Goal: Transaction & Acquisition: Purchase product/service

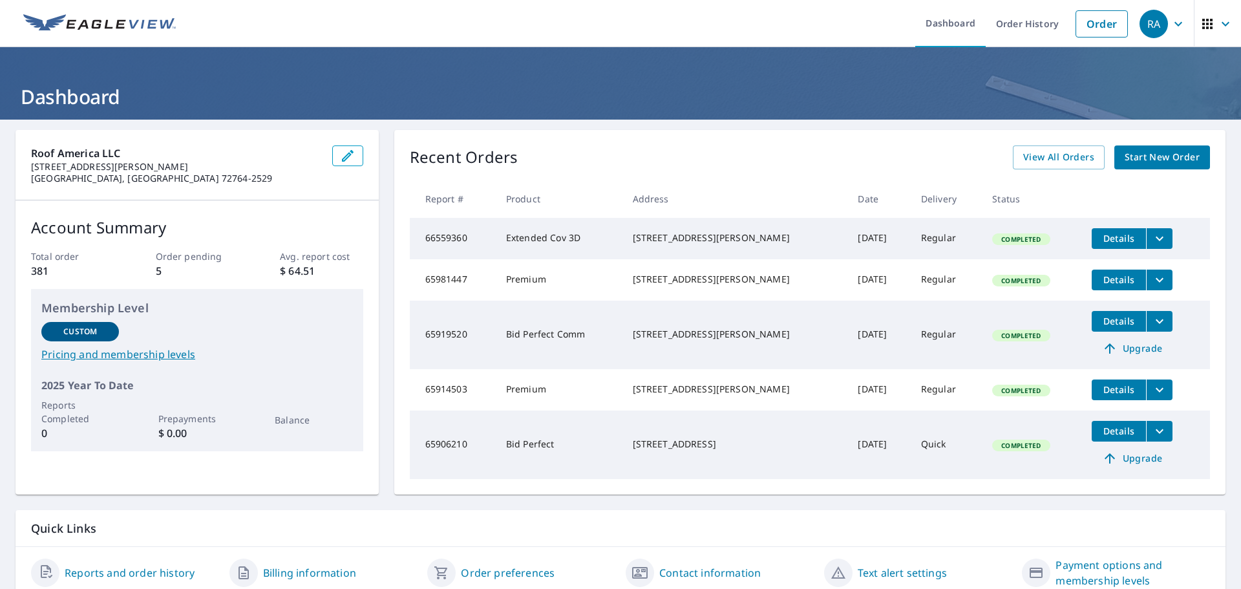
click at [1168, 157] on span "Start New Order" at bounding box center [1162, 157] width 75 height 16
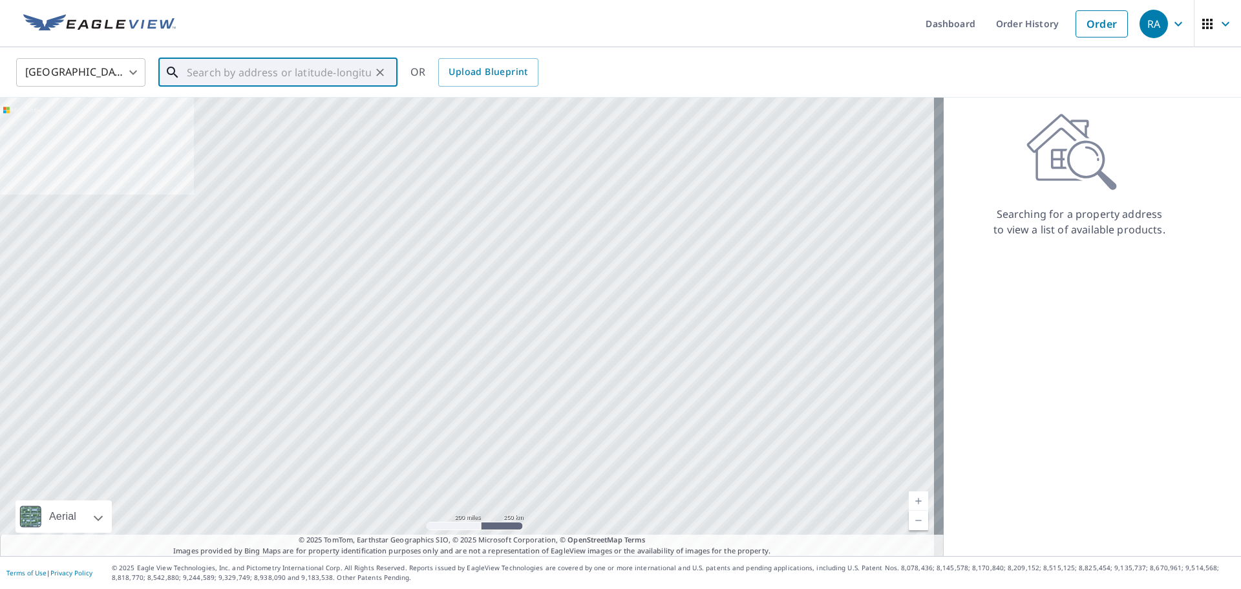
click at [262, 74] on input "text" at bounding box center [279, 72] width 184 height 36
type input "2"
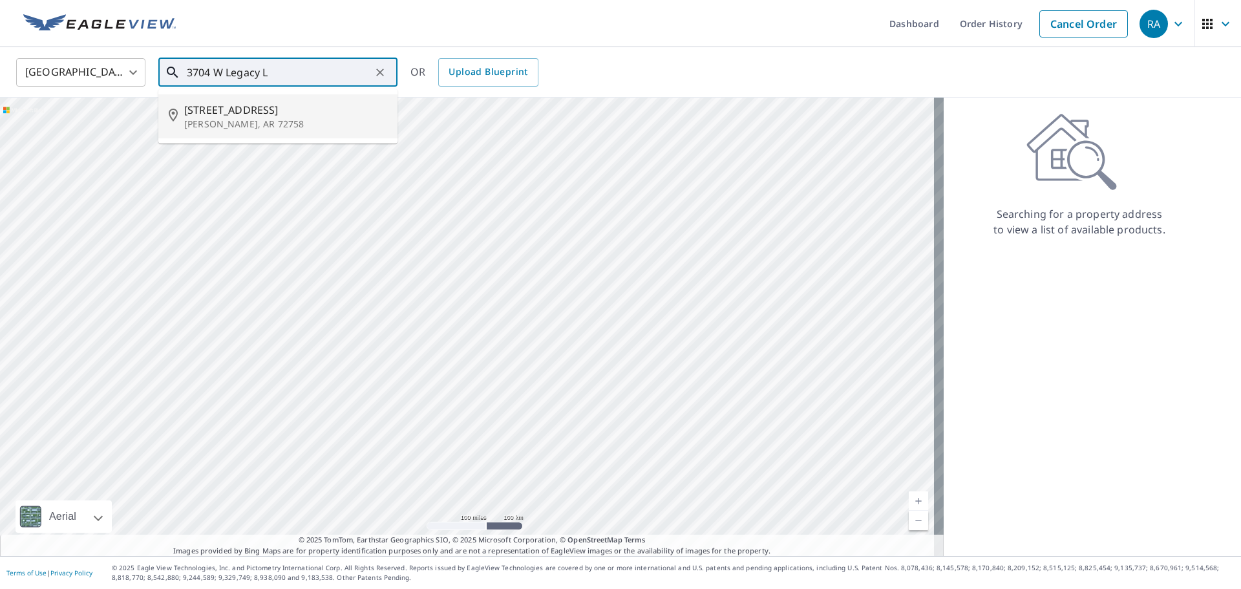
click at [257, 122] on p "[PERSON_NAME], AR 72758" at bounding box center [285, 124] width 203 height 13
type input "[STREET_ADDRESS][PERSON_NAME]"
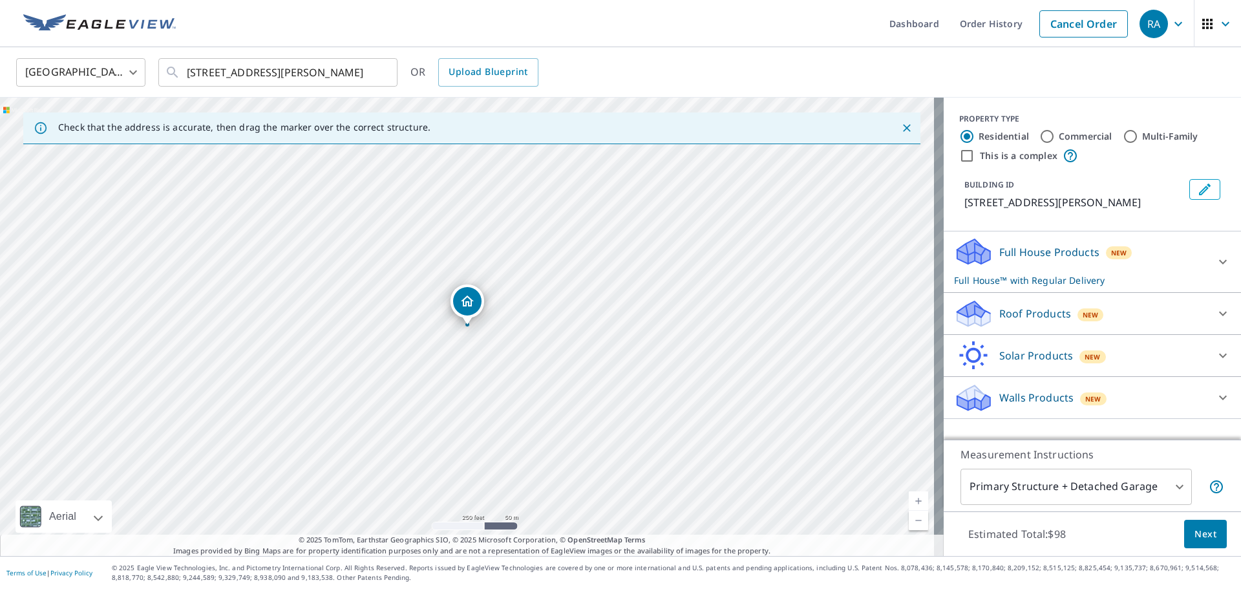
click at [1217, 314] on icon at bounding box center [1223, 314] width 16 height 16
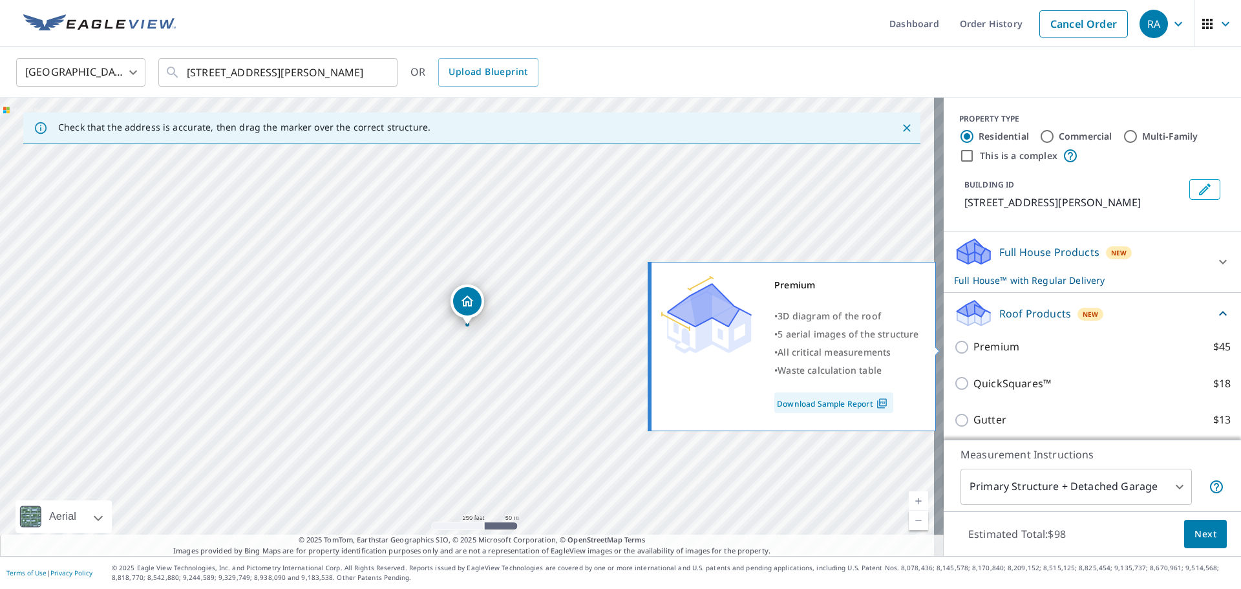
click at [954, 349] on input "Premium $45" at bounding box center [963, 347] width 19 height 16
checkbox input "true"
checkbox input "false"
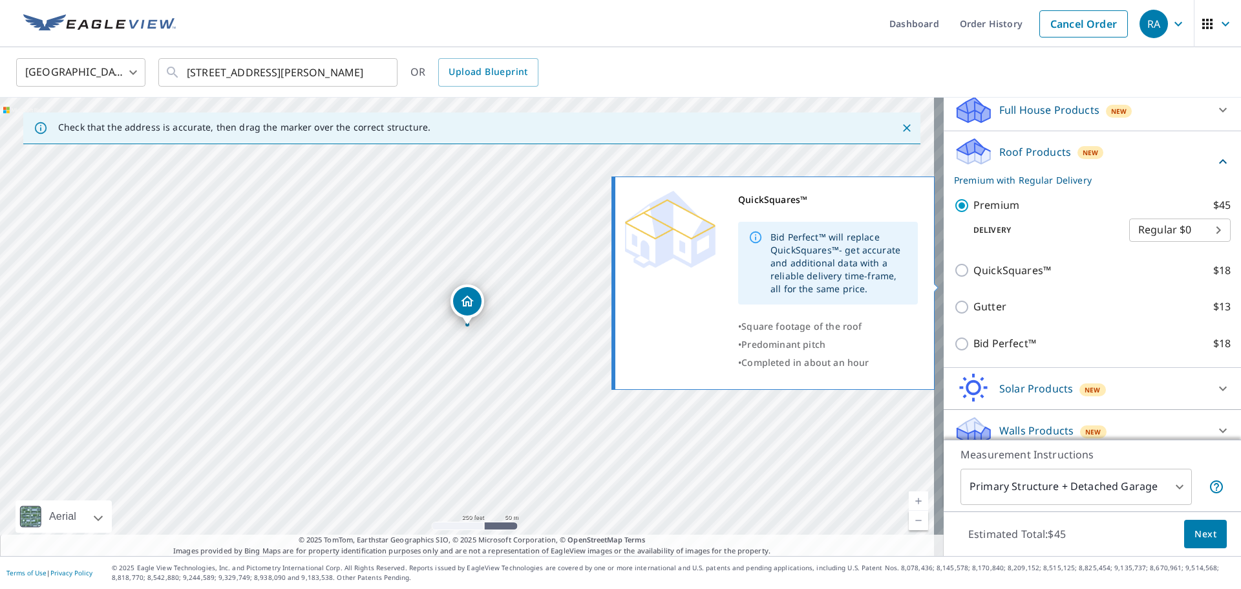
scroll to position [155, 0]
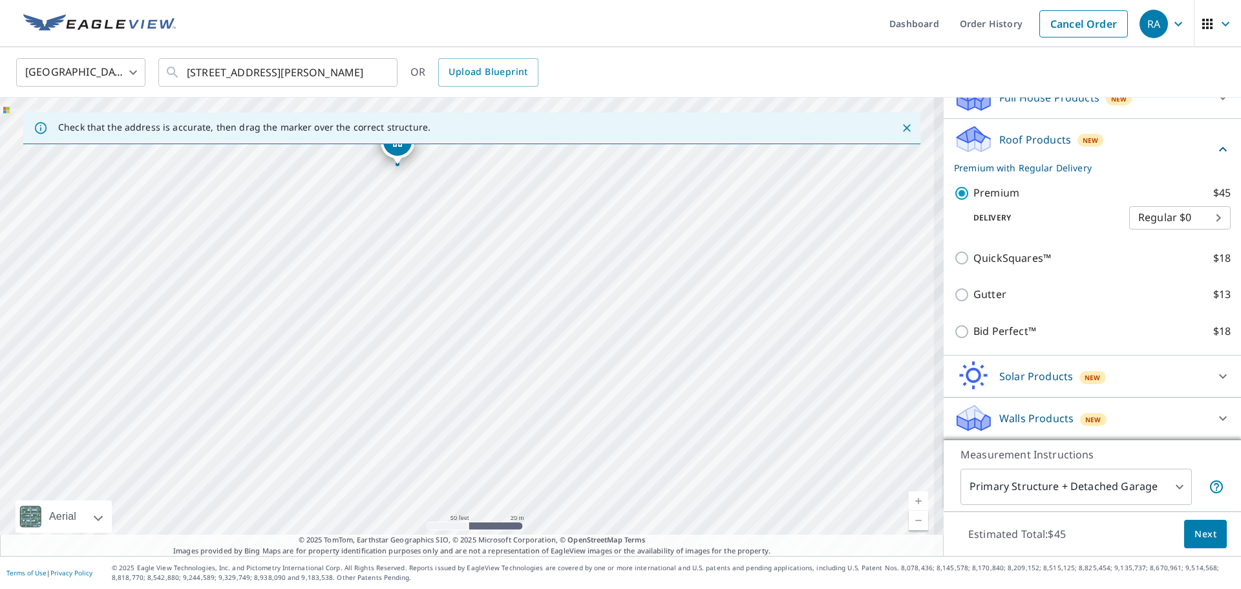
drag, startPoint x: 355, startPoint y: 253, endPoint x: 401, endPoint y: 367, distance: 123.5
click at [401, 367] on div "[STREET_ADDRESS][PERSON_NAME]" at bounding box center [472, 327] width 944 height 458
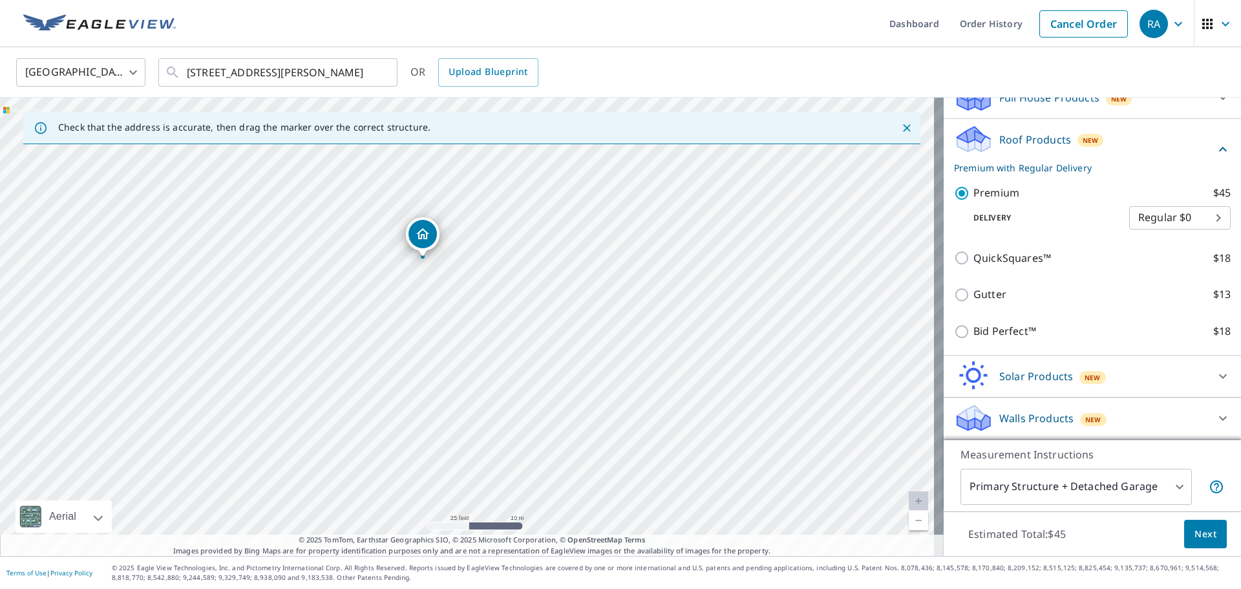
drag, startPoint x: 421, startPoint y: 308, endPoint x: 412, endPoint y: 394, distance: 87.0
click at [414, 394] on div "[STREET_ADDRESS][PERSON_NAME]" at bounding box center [472, 327] width 944 height 458
click at [1195, 534] on span "Next" at bounding box center [1206, 534] width 22 height 16
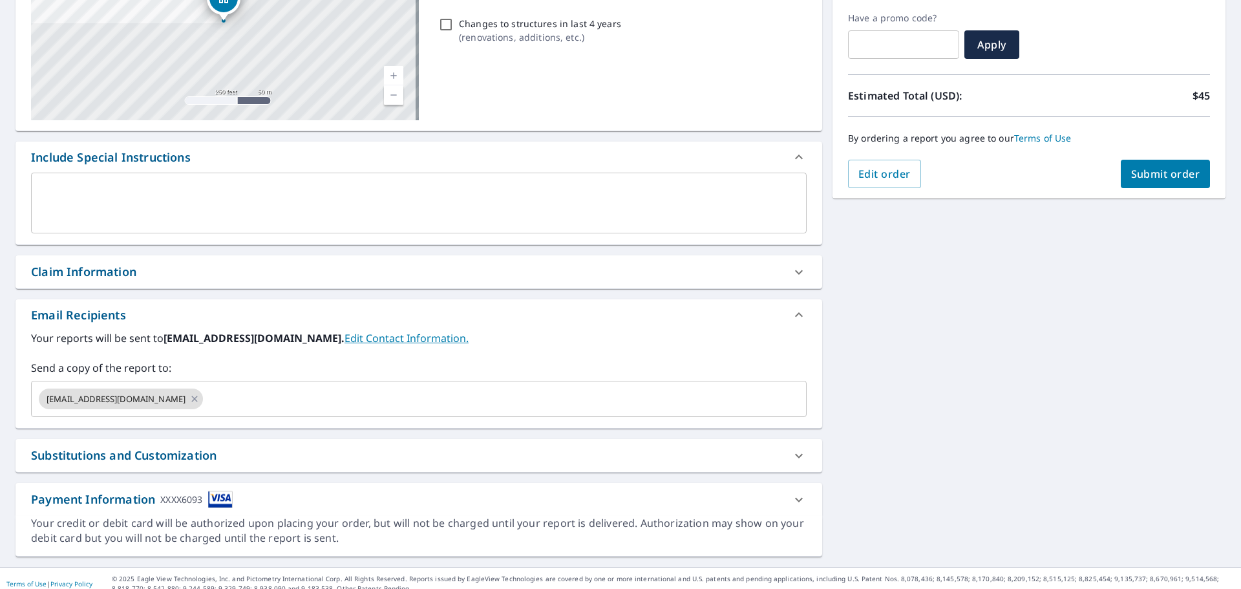
scroll to position [225, 0]
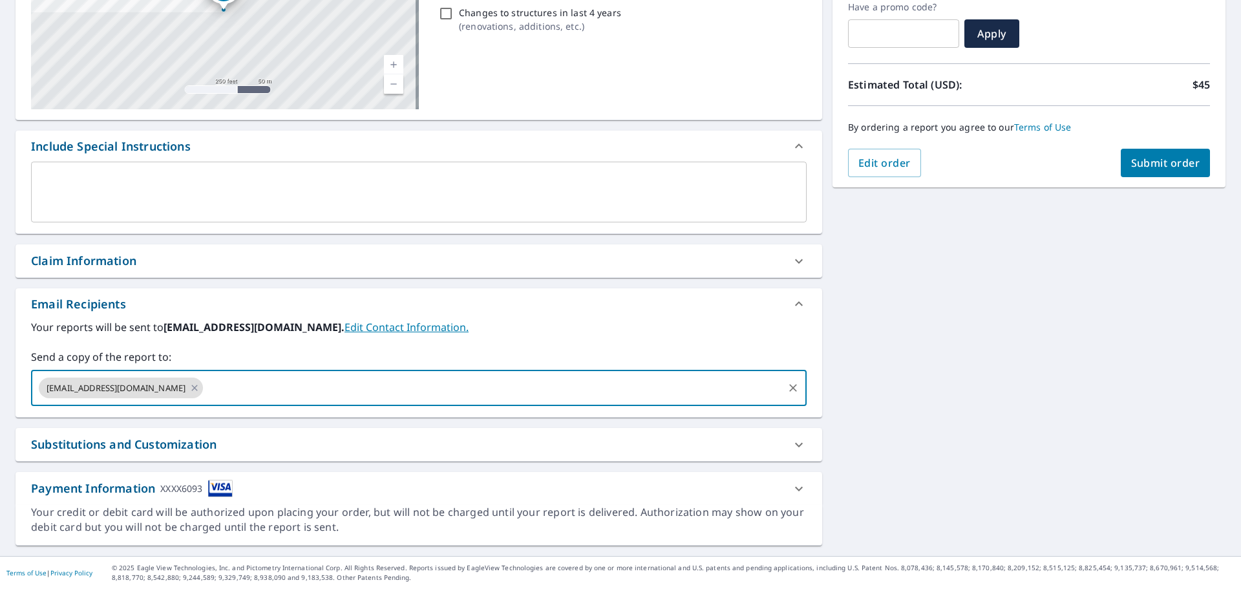
click at [497, 385] on input "text" at bounding box center [493, 388] width 577 height 25
type input "[PERSON_NAME][EMAIL_ADDRESS][DOMAIN_NAME]"
checkbox input "true"
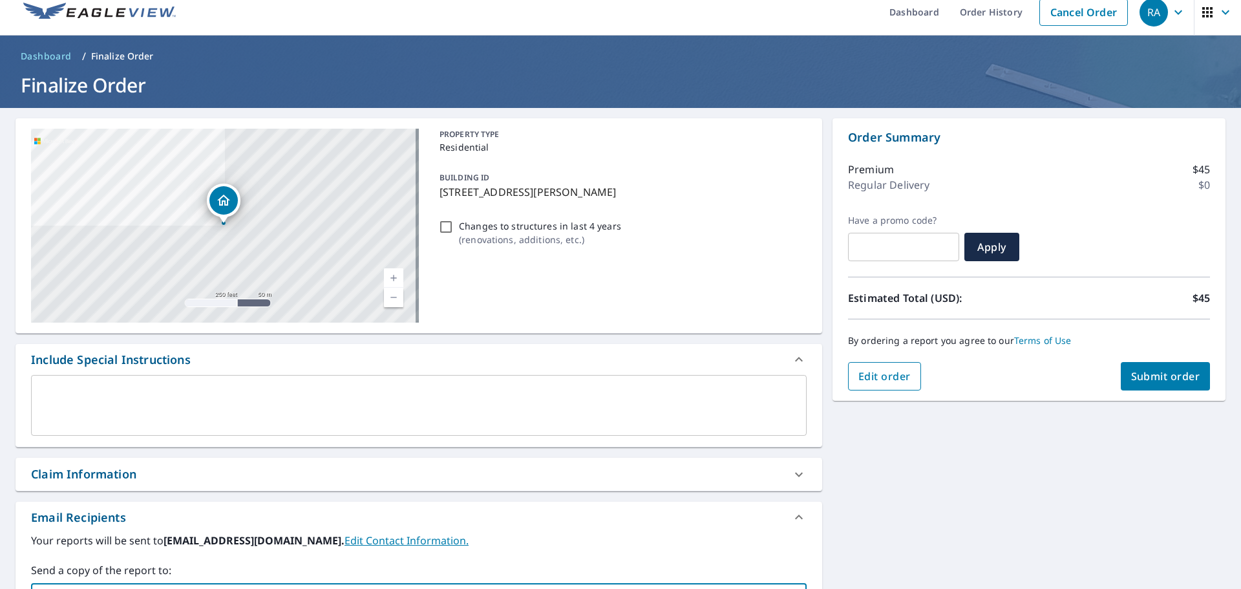
scroll to position [0, 0]
